Goal: Transaction & Acquisition: Purchase product/service

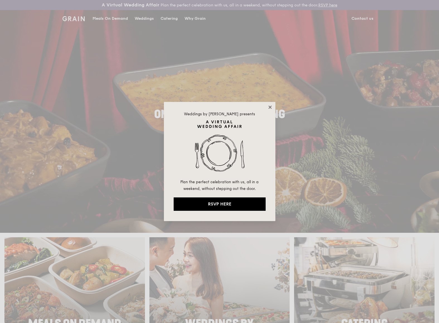
click at [261, 106] on icon at bounding box center [269, 107] width 3 height 3
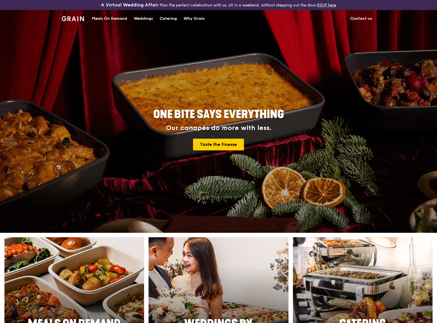
click at [111, 16] on div "Meals On Demand" at bounding box center [109, 18] width 35 height 17
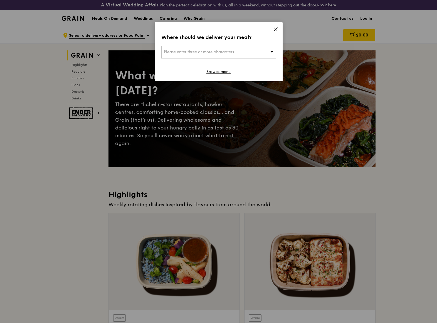
click at [260, 52] on div "Please enter three or more characters" at bounding box center [219, 52] width 115 height 13
click at [201, 61] on li "Please enter 3 or more characters" at bounding box center [219, 63] width 114 height 10
click at [200, 52] on input "search" at bounding box center [219, 52] width 114 height 12
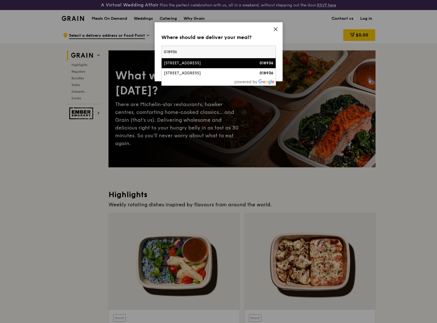
type input "018936"
click at [203, 63] on div "[STREET_ADDRESS]" at bounding box center [205, 63] width 82 height 6
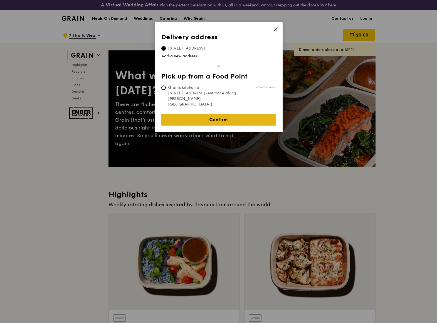
click at [214, 114] on link "Confirm" at bounding box center [219, 120] width 115 height 12
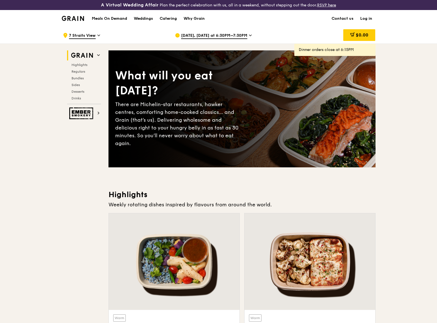
click at [250, 36] on icon at bounding box center [250, 35] width 3 height 5
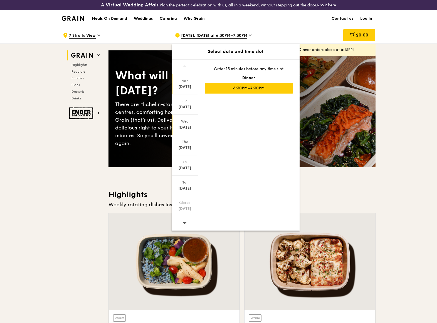
click at [187, 126] on div "[DATE]" at bounding box center [185, 128] width 25 height 6
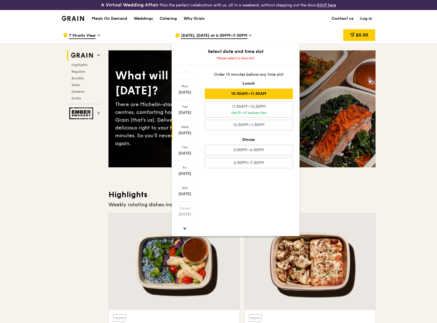
click at [261, 94] on div "10:30AM–11:30AM" at bounding box center [249, 94] width 88 height 11
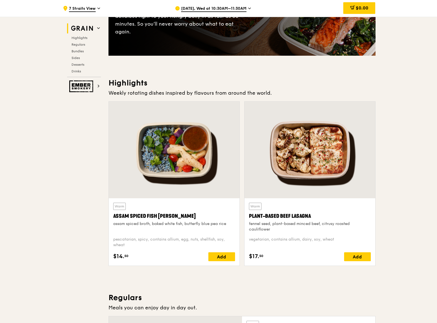
scroll to position [139, 0]
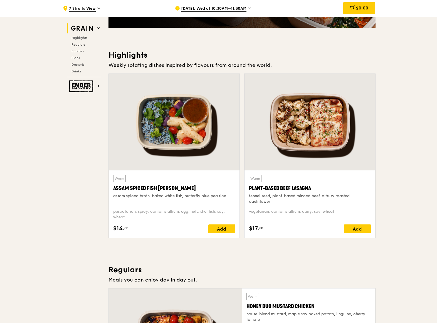
click at [202, 270] on h3 "Regulars" at bounding box center [242, 270] width 267 height 10
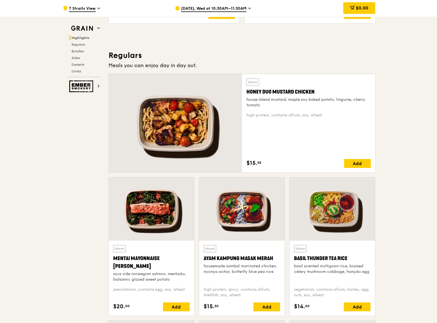
scroll to position [362, 0]
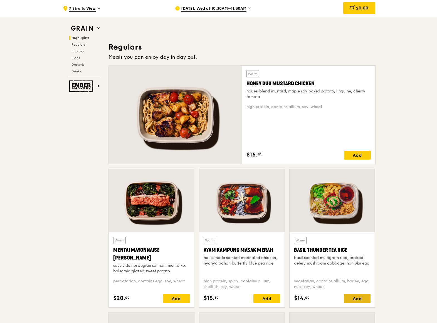
click at [261, 299] on div "Add" at bounding box center [357, 298] width 27 height 9
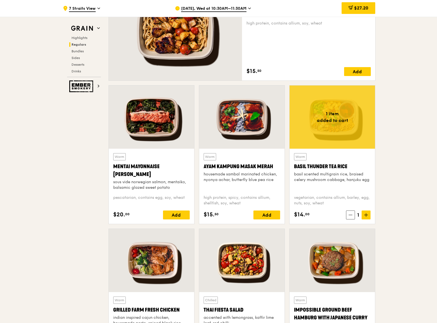
scroll to position [529, 0]
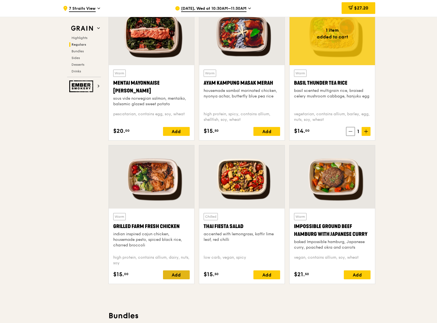
click at [169, 273] on div "Add" at bounding box center [176, 274] width 27 height 9
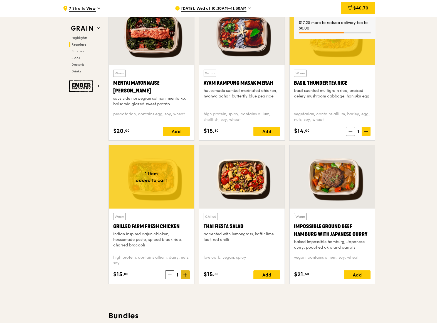
click at [185, 275] on icon at bounding box center [186, 275] width 4 height 4
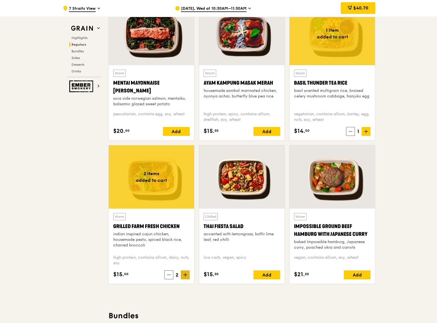
click at [185, 275] on icon at bounding box center [186, 275] width 4 height 4
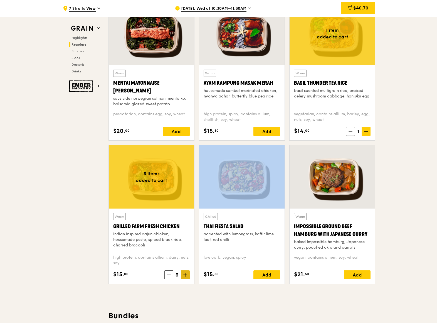
click at [185, 275] on icon at bounding box center [186, 275] width 4 height 4
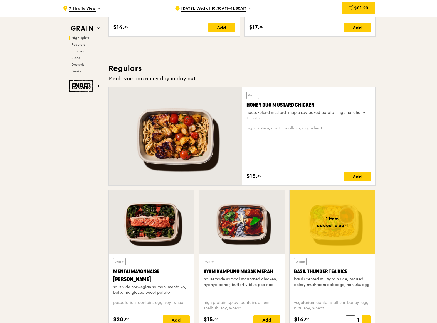
scroll to position [306, 0]
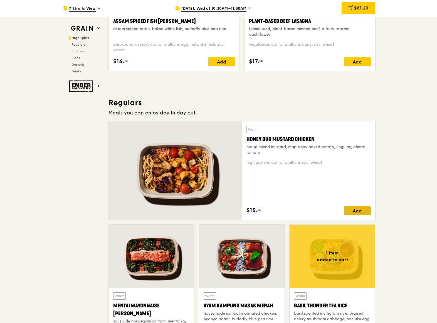
click at [261, 210] on div "Add" at bounding box center [357, 210] width 27 height 9
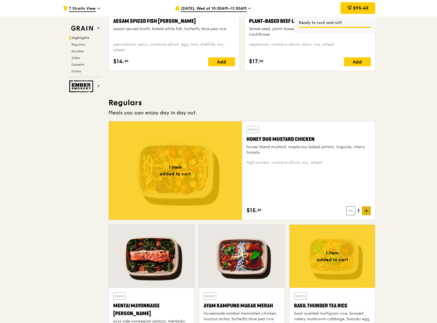
click at [261, 210] on icon at bounding box center [367, 211] width 4 height 4
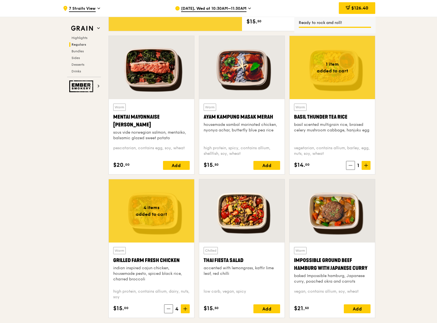
scroll to position [501, 0]
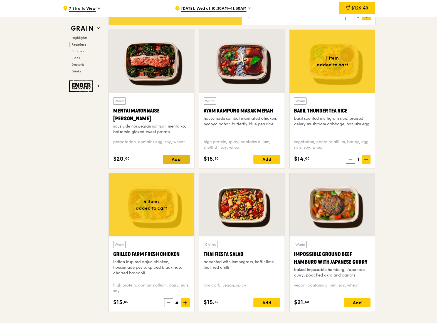
click at [179, 159] on div "Add" at bounding box center [176, 159] width 27 height 9
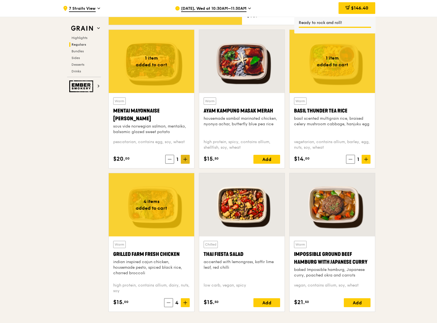
click at [188, 160] on span at bounding box center [185, 159] width 9 height 9
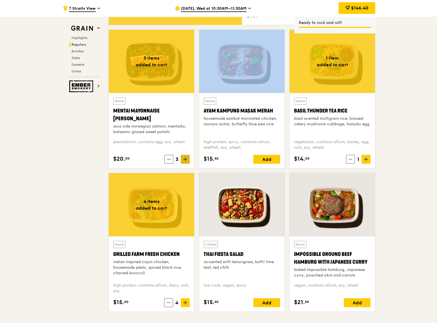
click at [188, 160] on span at bounding box center [185, 159] width 9 height 9
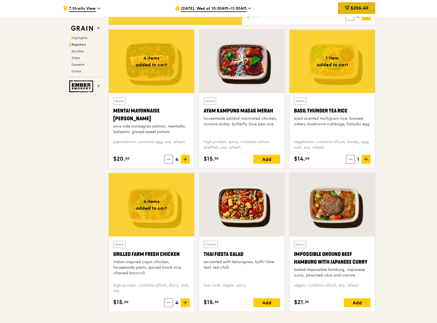
click at [261, 10] on span "$206.40" at bounding box center [360, 7] width 18 height 5
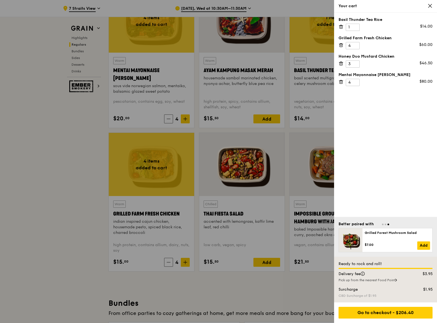
scroll to position [557, 0]
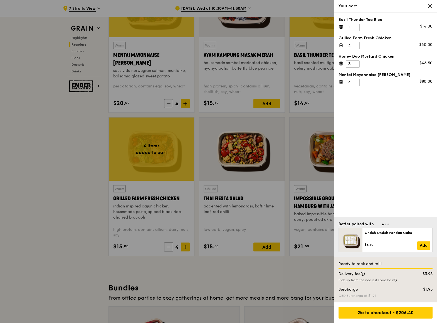
click at [261, 119] on div "Basil Thunder Tea Rice 1 $14.00 Grilled Farm Fresh Chicken 4 $60.00 Honey Duo M…" at bounding box center [385, 115] width 103 height 204
type input "5"
click at [261, 43] on input "5" at bounding box center [353, 45] width 14 height 7
type input "5"
click at [261, 81] on input "5" at bounding box center [353, 82] width 14 height 7
